Goal: Task Accomplishment & Management: Manage account settings

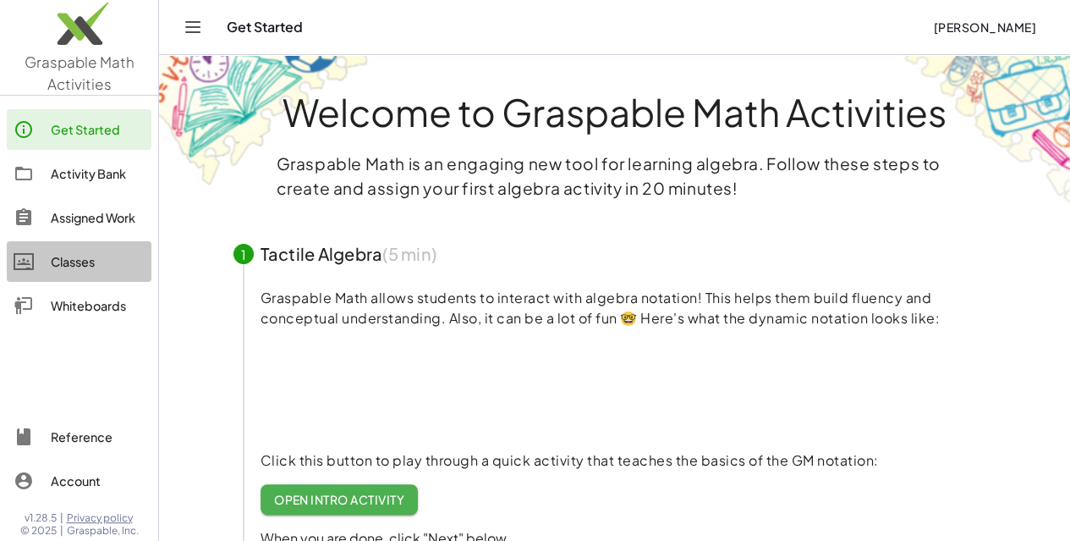
click at [92, 268] on div "Classes" at bounding box center [98, 261] width 94 height 20
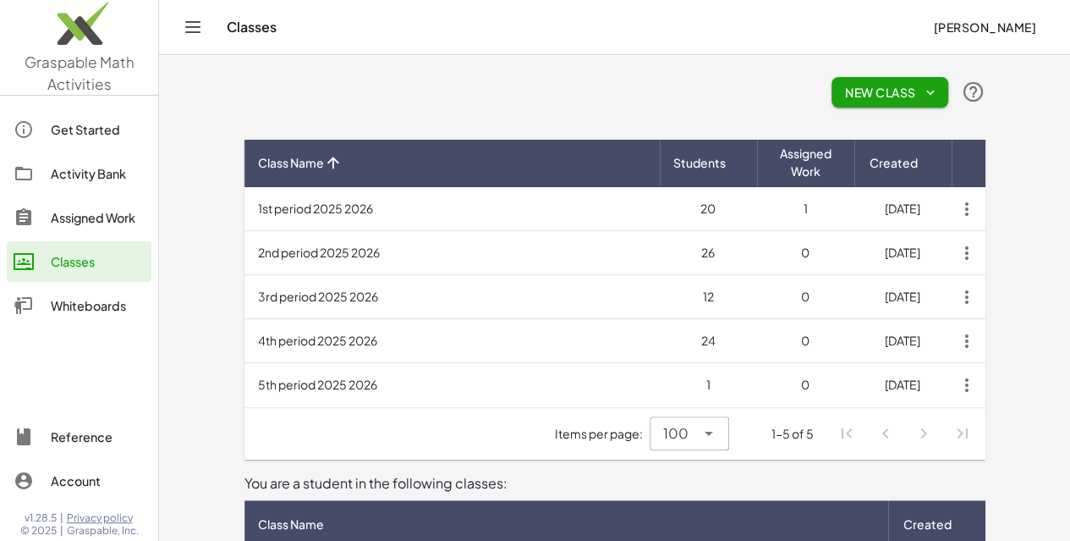
click at [262, 376] on td "5th period 2025 2026" at bounding box center [452, 385] width 415 height 44
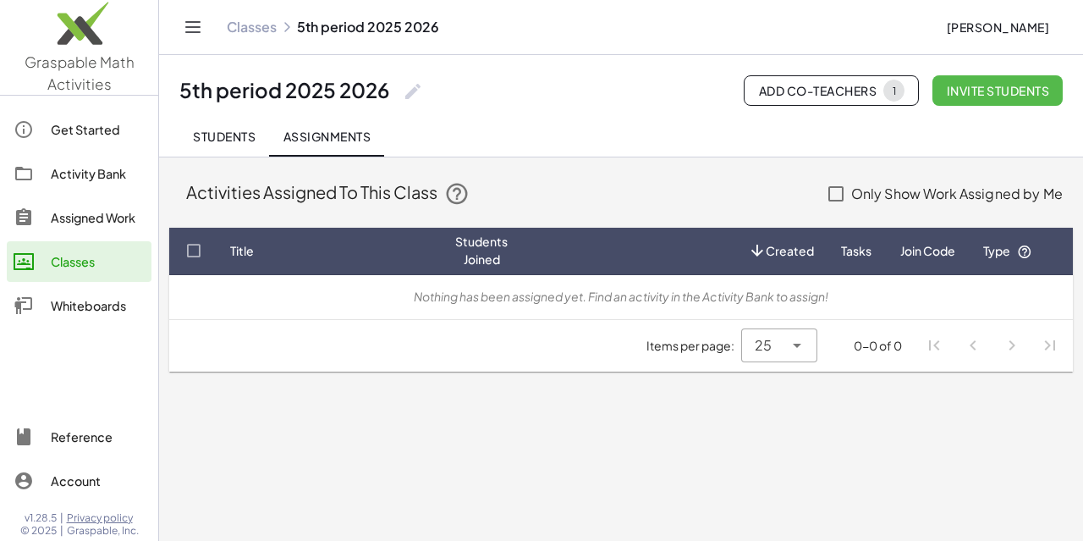
click at [953, 94] on span "Invite students" at bounding box center [997, 90] width 103 height 15
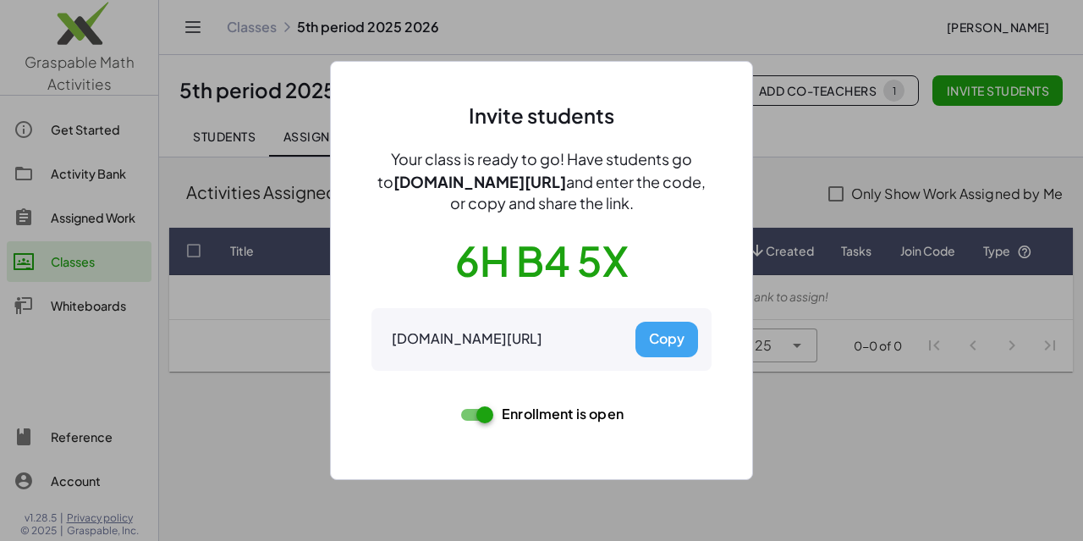
click at [667, 338] on button "Copy" at bounding box center [666, 340] width 63 height 36
click at [734, 479] on div at bounding box center [541, 270] width 1083 height 541
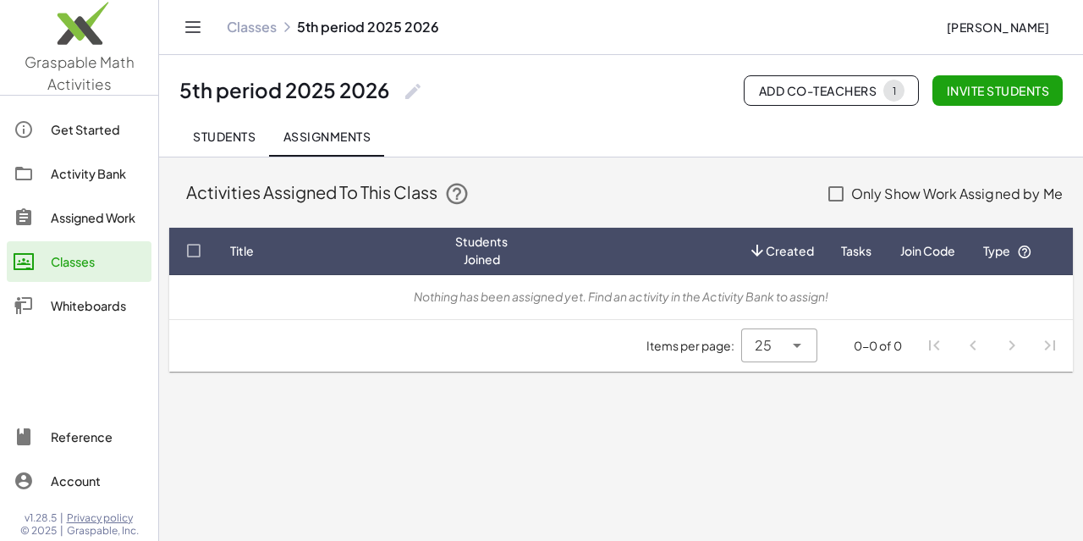
click at [69, 258] on div "Classes" at bounding box center [98, 261] width 94 height 20
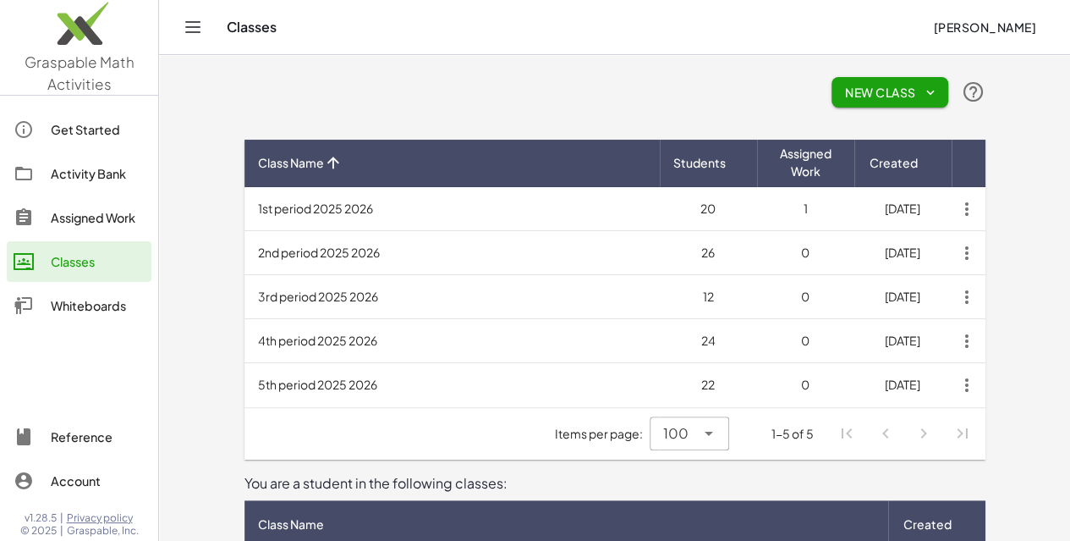
click at [284, 201] on td "1st period 2025 2026" at bounding box center [452, 209] width 415 height 44
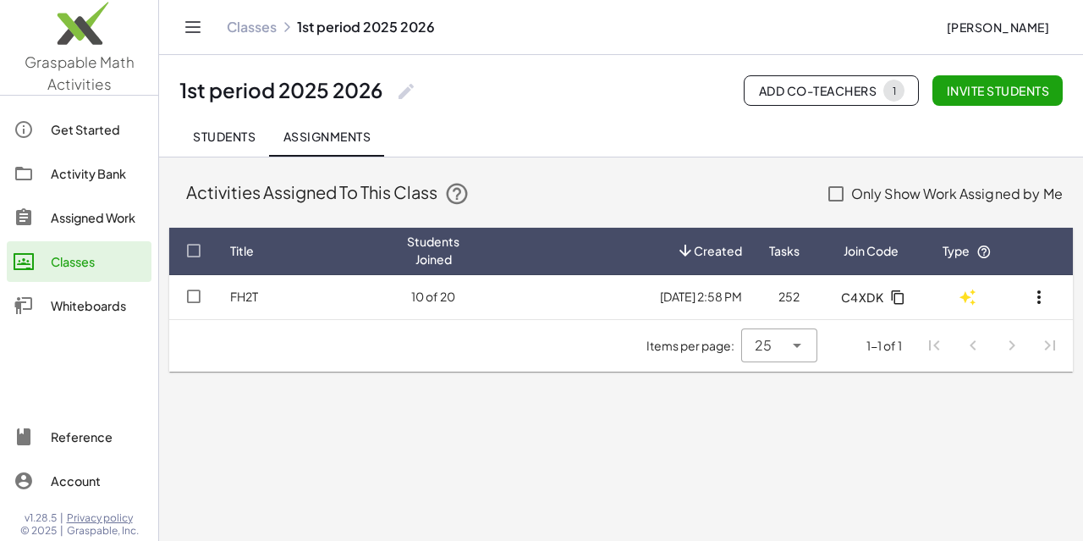
click at [423, 295] on td "10 of 20" at bounding box center [433, 297] width 80 height 44
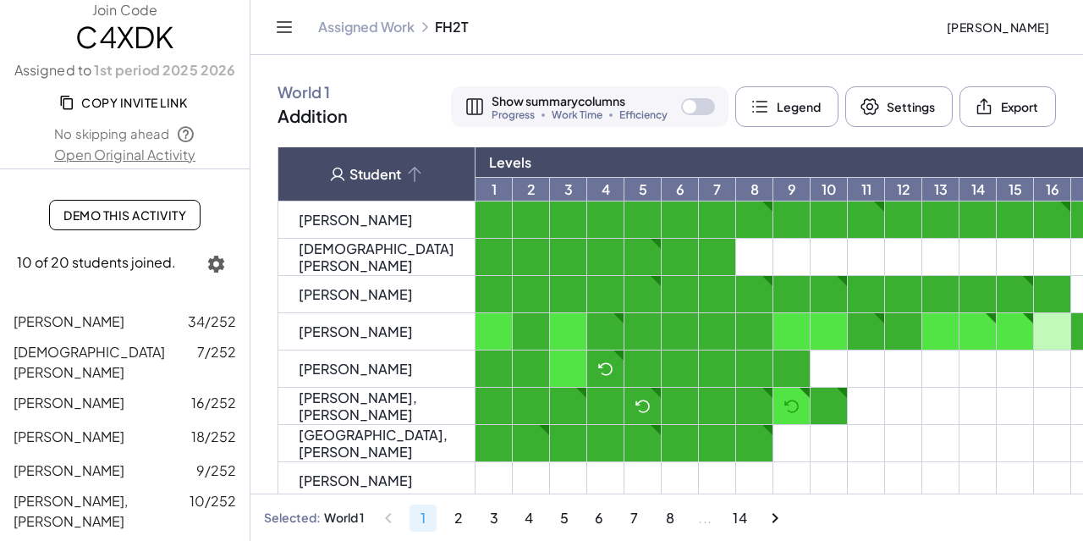
click at [152, 157] on link "Open Original Activity" at bounding box center [125, 155] width 250 height 20
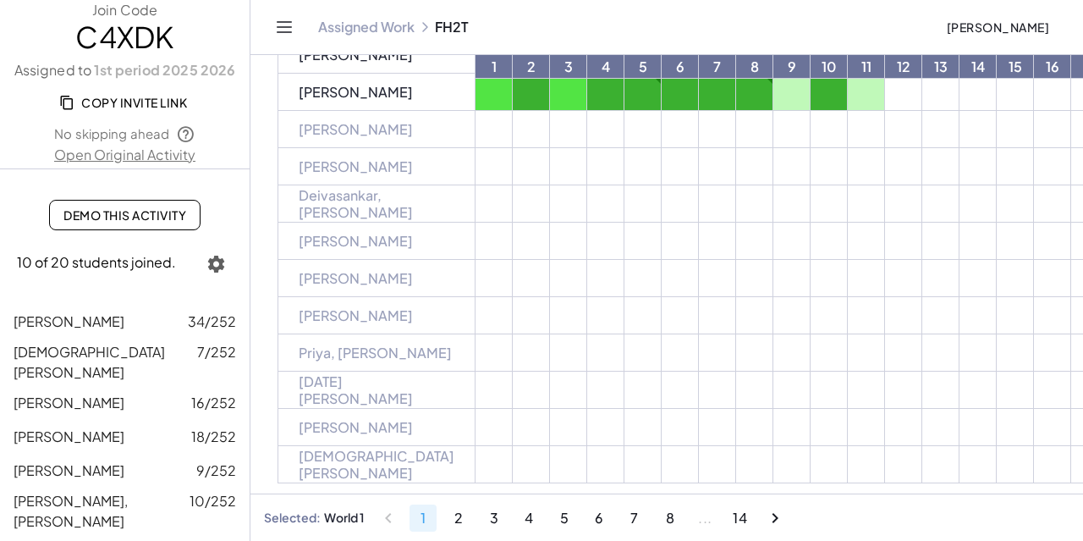
scroll to position [476, 0]
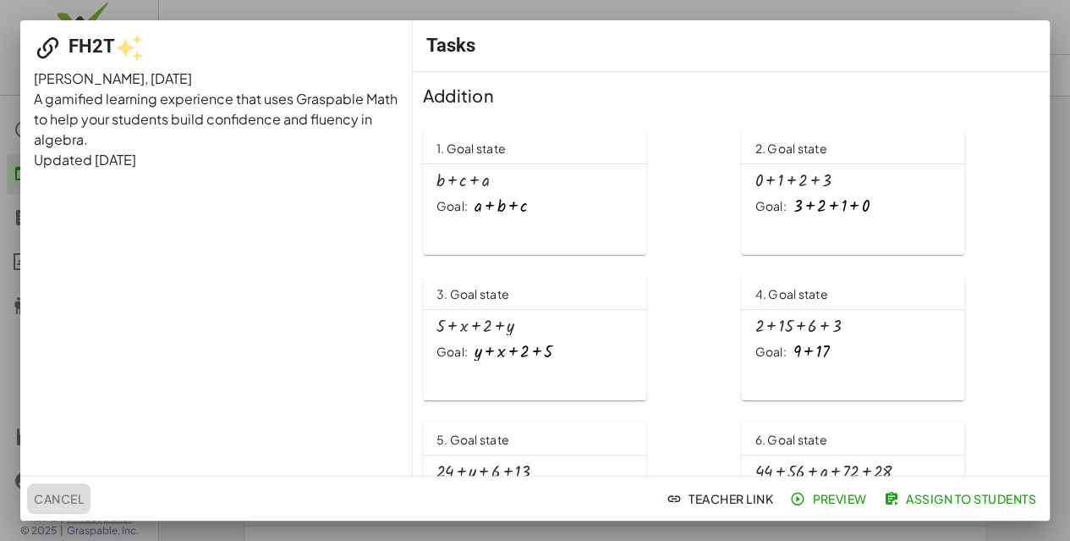
click at [55, 496] on span "Cancel" at bounding box center [59, 498] width 50 height 15
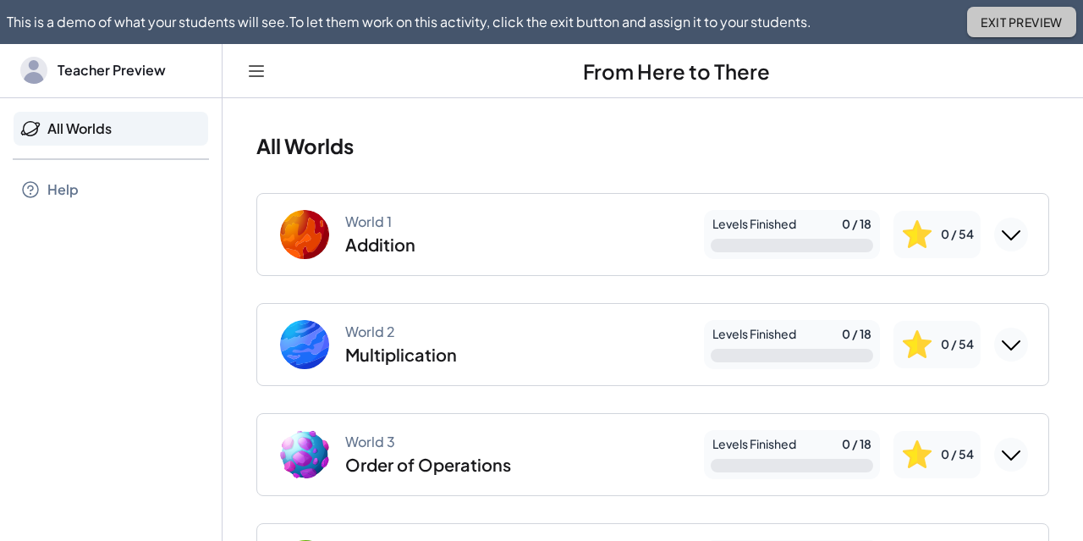
click at [988, 30] on button "Exit Preview" at bounding box center [1021, 22] width 109 height 30
